Goal: Task Accomplishment & Management: Manage account settings

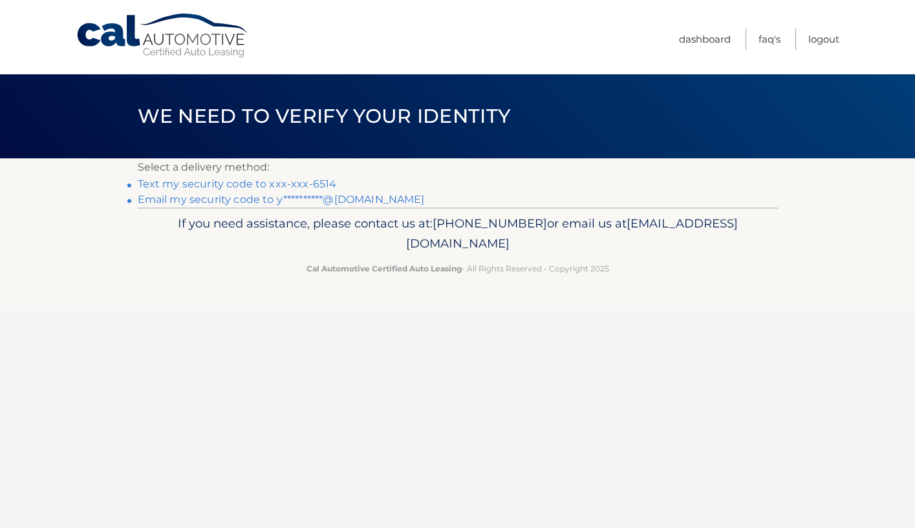
click at [323, 184] on link "Text my security code to xxx-xxx-6514" at bounding box center [237, 184] width 199 height 12
click at [277, 200] on link "**********" at bounding box center [281, 199] width 287 height 12
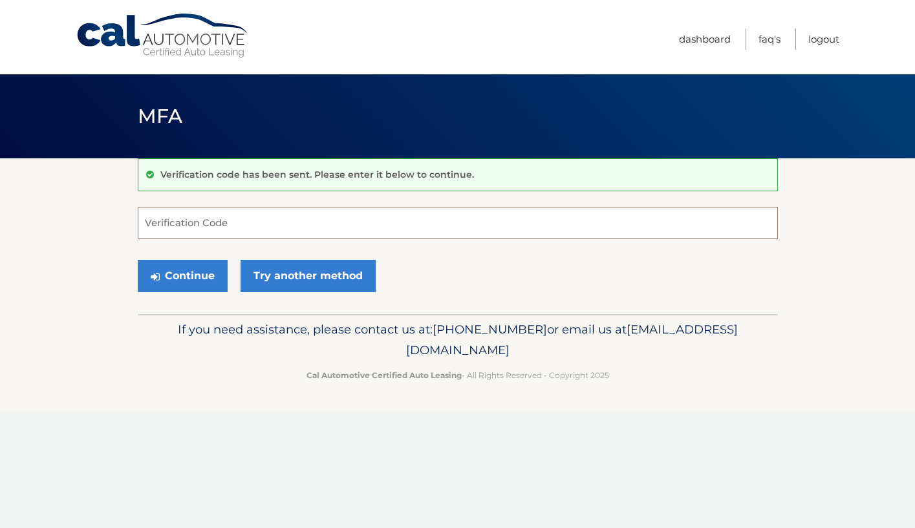
paste input "359026"
type input "359026"
click at [201, 278] on button "Continue" at bounding box center [183, 276] width 90 height 32
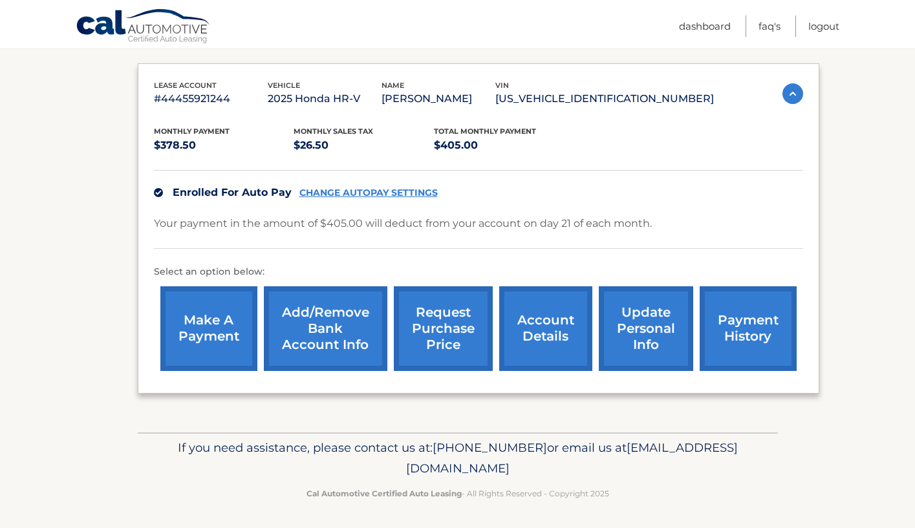
scroll to position [204, 0]
click at [578, 330] on link "account details" at bounding box center [545, 329] width 93 height 85
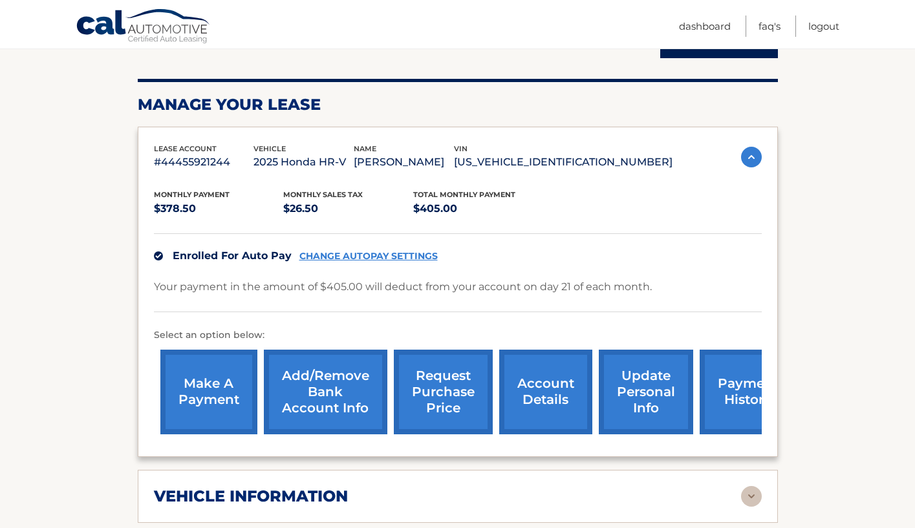
scroll to position [162, 0]
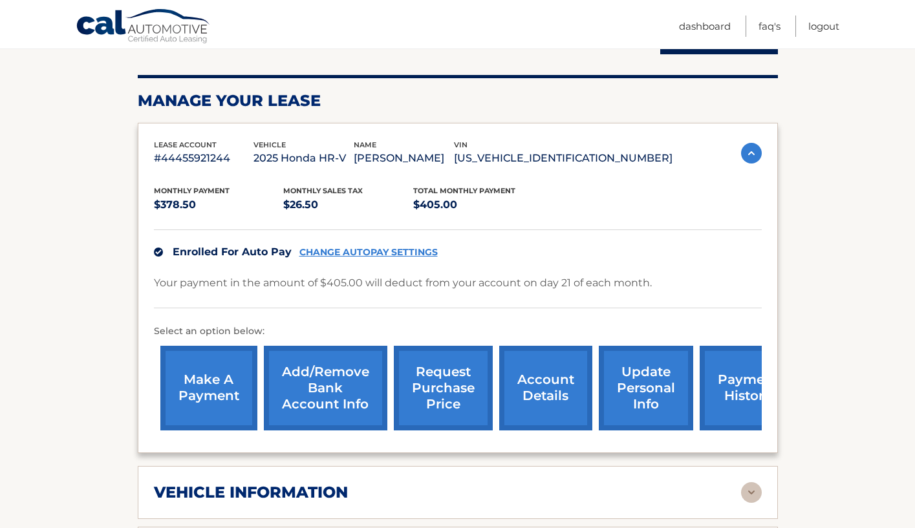
click at [631, 387] on link "update personal info" at bounding box center [646, 388] width 94 height 85
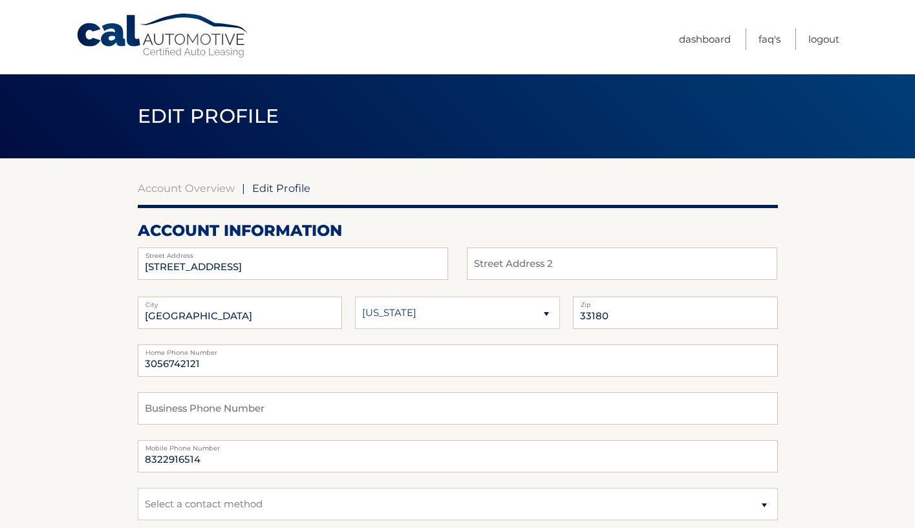
click at [228, 449] on label "Mobile Phone Number" at bounding box center [458, 445] width 640 height 10
click at [219, 456] on input "8322916514" at bounding box center [458, 456] width 640 height 32
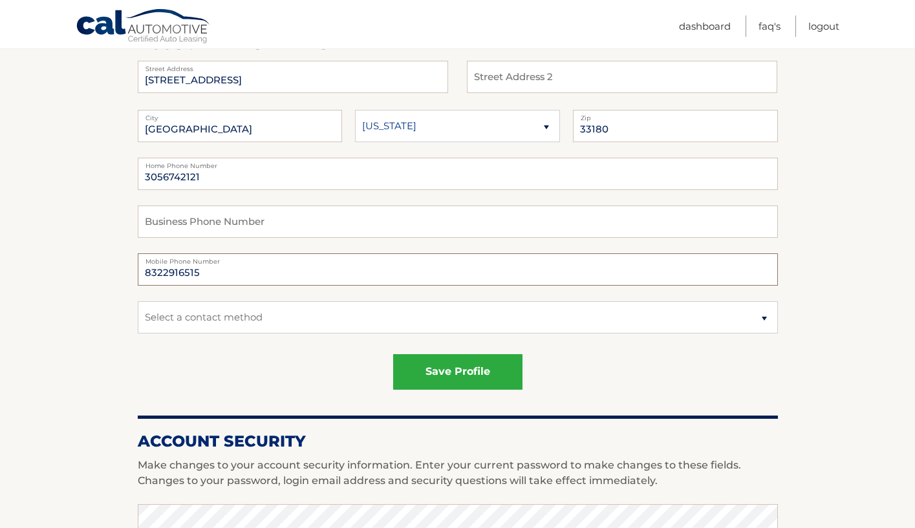
scroll to position [187, 0]
type input "8322916515"
click at [428, 381] on button "save profile" at bounding box center [457, 372] width 129 height 36
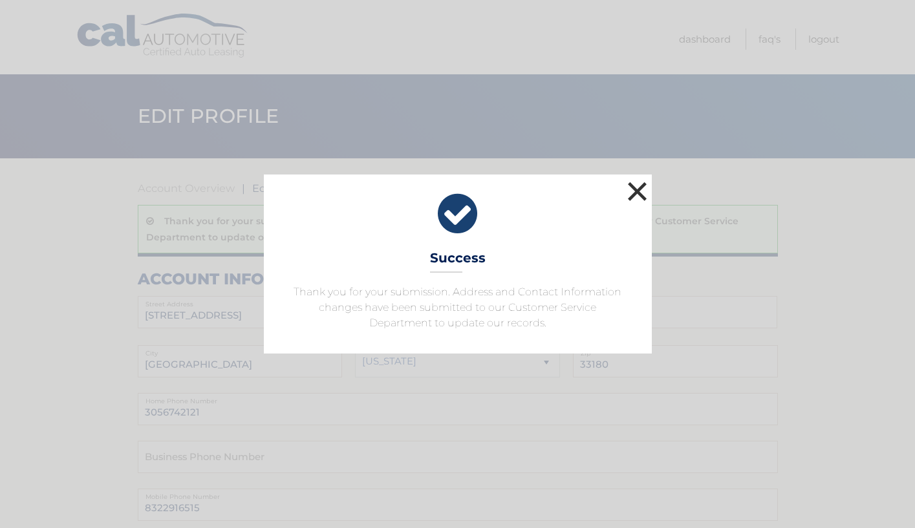
click at [639, 197] on button "×" at bounding box center [638, 191] width 26 height 26
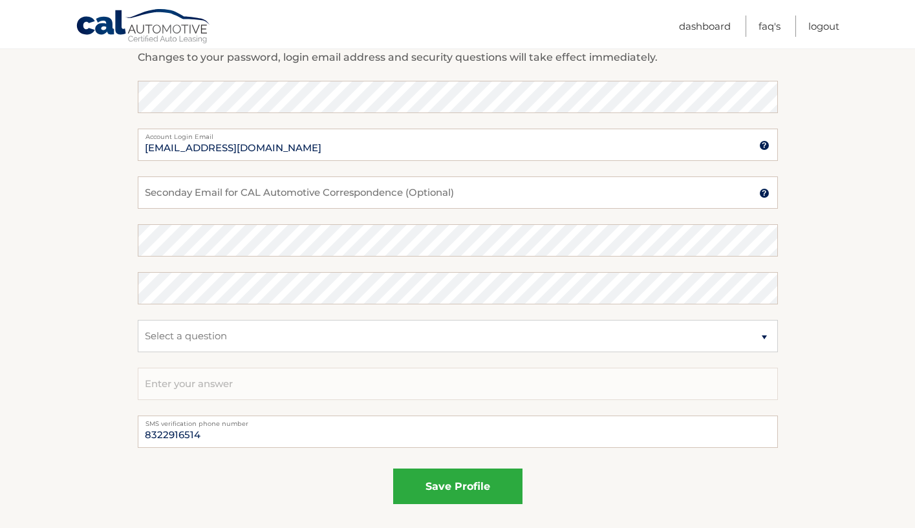
scroll to position [661, 0]
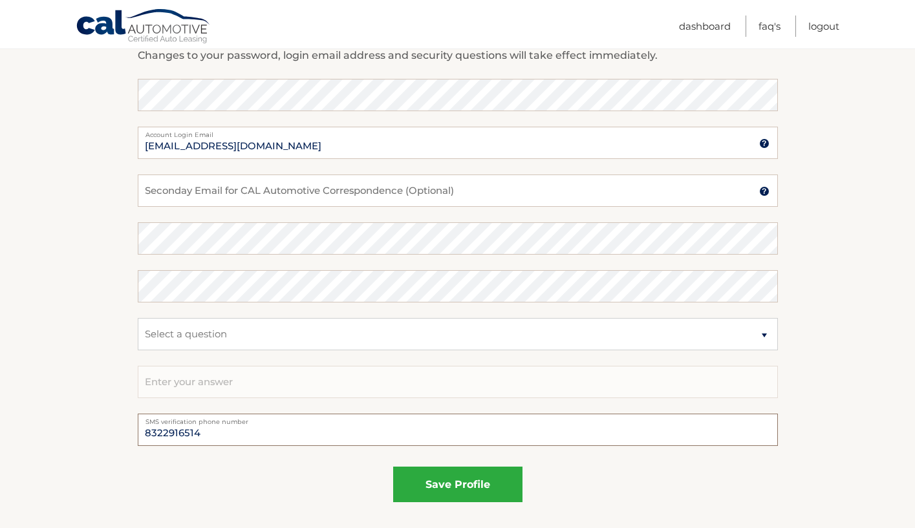
click at [217, 436] on input "8322916514" at bounding box center [458, 430] width 640 height 32
type input "8322916515"
click at [436, 482] on button "save profile" at bounding box center [457, 485] width 129 height 36
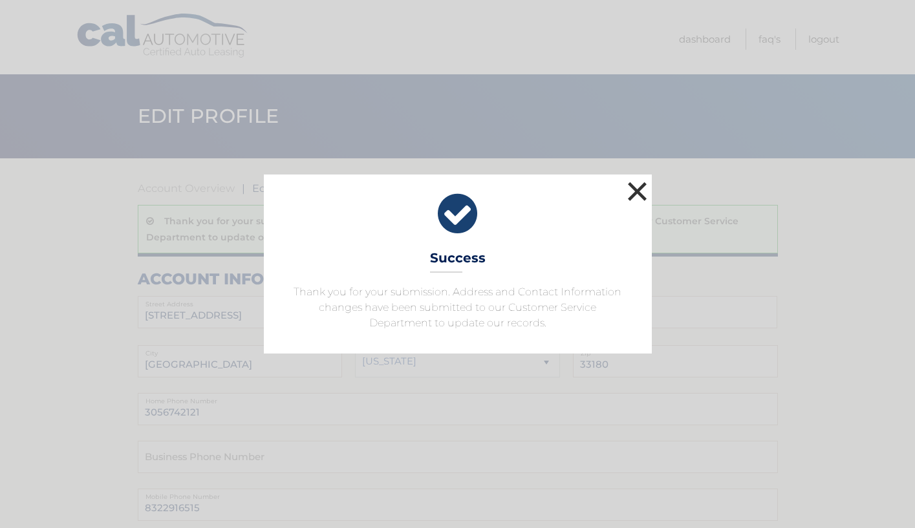
click at [641, 191] on button "×" at bounding box center [638, 191] width 26 height 26
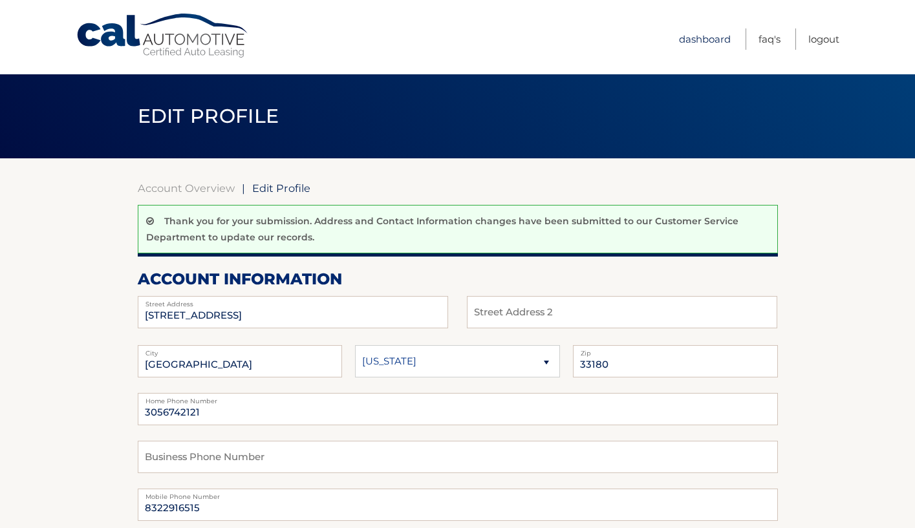
click at [692, 41] on link "Dashboard" at bounding box center [705, 38] width 52 height 21
